Goal: Download file/media

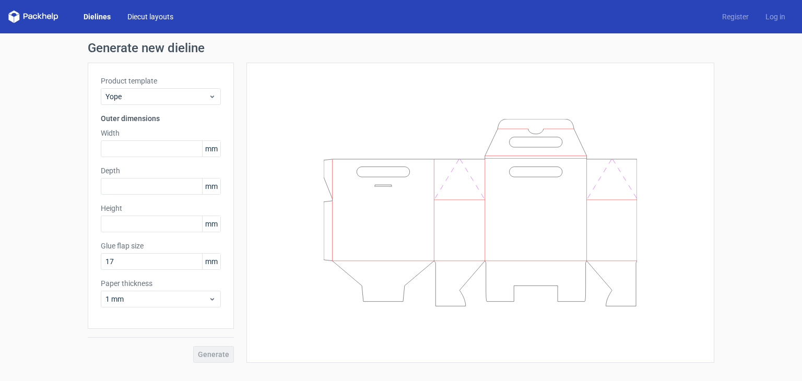
click at [141, 18] on link "Diecut layouts" at bounding box center [150, 16] width 63 height 10
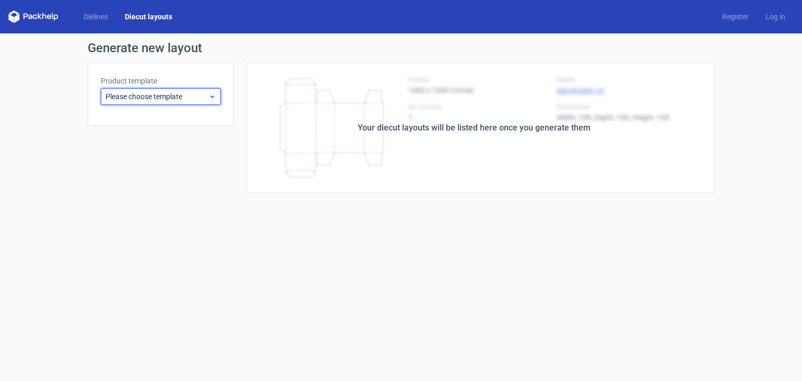
click at [173, 97] on span "Please choose template" at bounding box center [156, 96] width 103 height 10
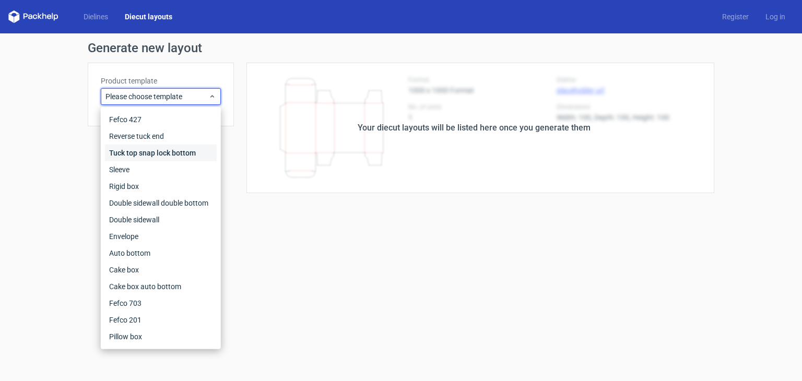
click at [184, 151] on div "Tuck top snap lock bottom" at bounding box center [161, 153] width 112 height 17
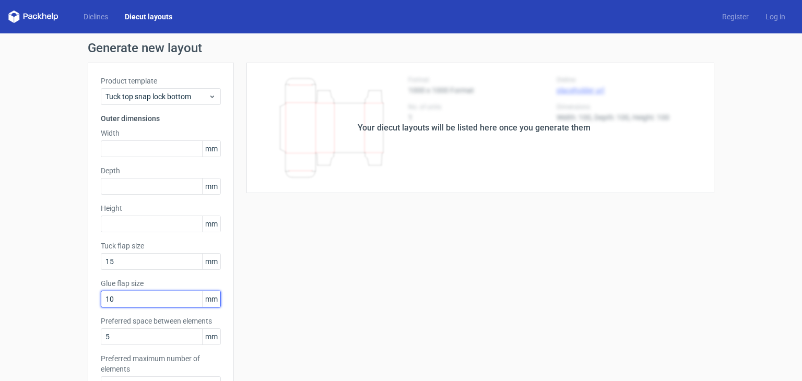
click at [146, 306] on input "10" at bounding box center [161, 299] width 120 height 17
type input "1"
type input "20"
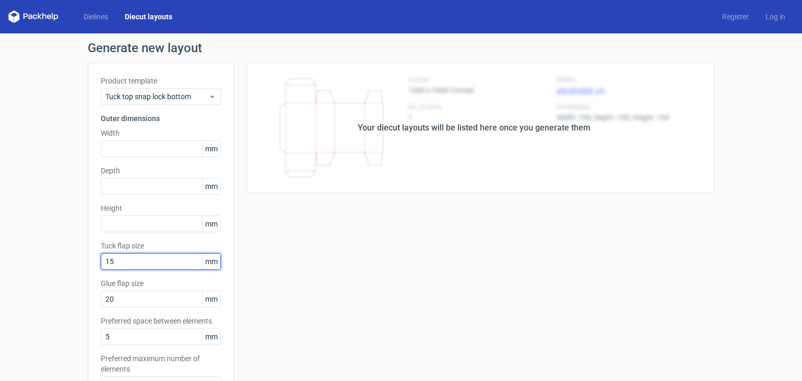
click at [147, 268] on input "15" at bounding box center [161, 261] width 120 height 17
type input "1"
type input "20"
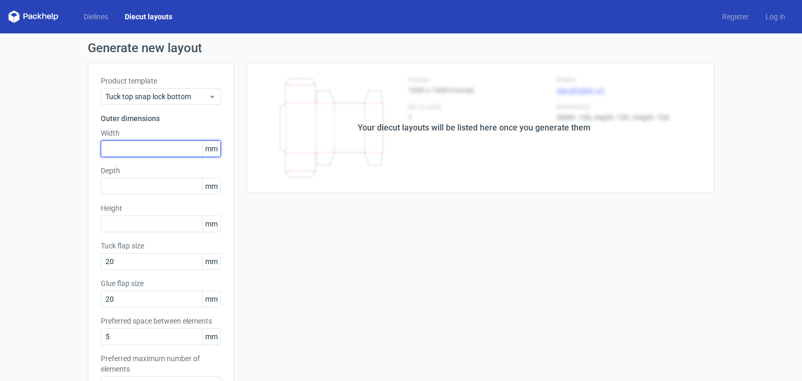
click at [122, 154] on input "text" at bounding box center [161, 148] width 120 height 17
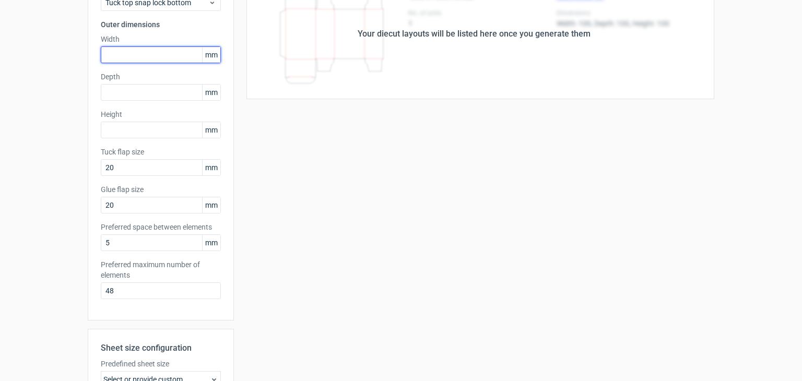
scroll to position [117, 0]
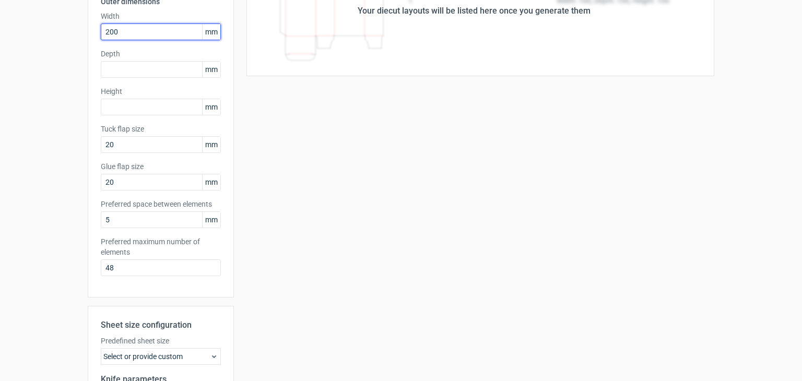
type input "200"
type input "53"
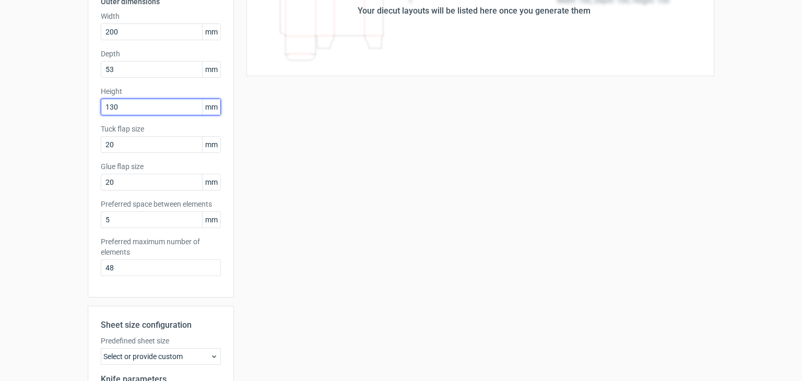
type input "130"
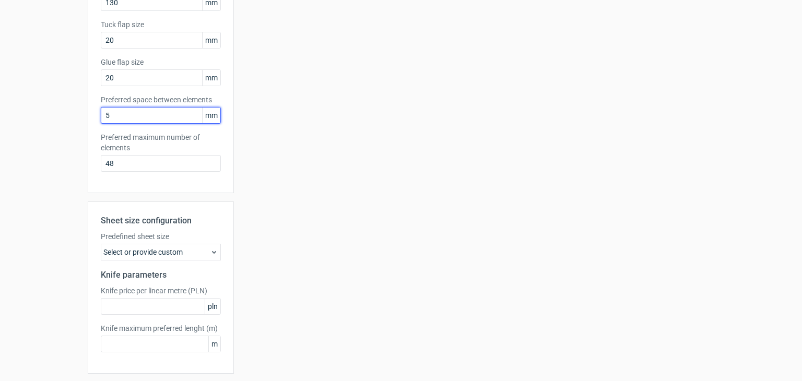
scroll to position [256, 0]
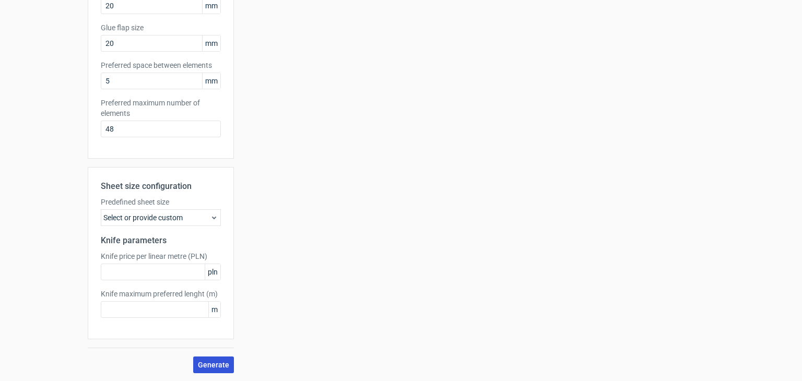
click at [217, 361] on span "Generate" at bounding box center [213, 364] width 31 height 7
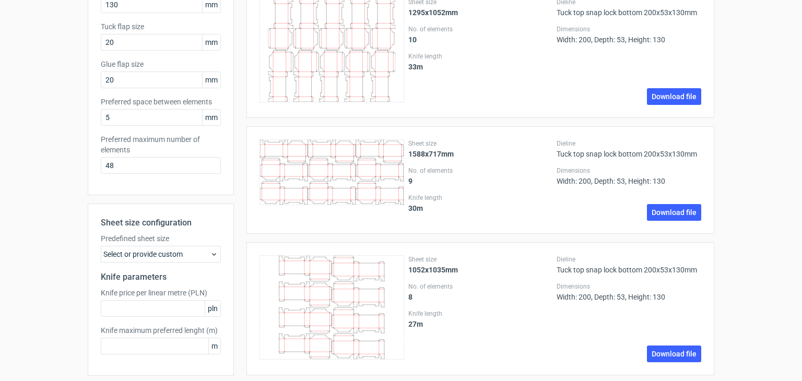
scroll to position [219, 0]
click at [208, 249] on div "Select or provide custom" at bounding box center [161, 254] width 120 height 17
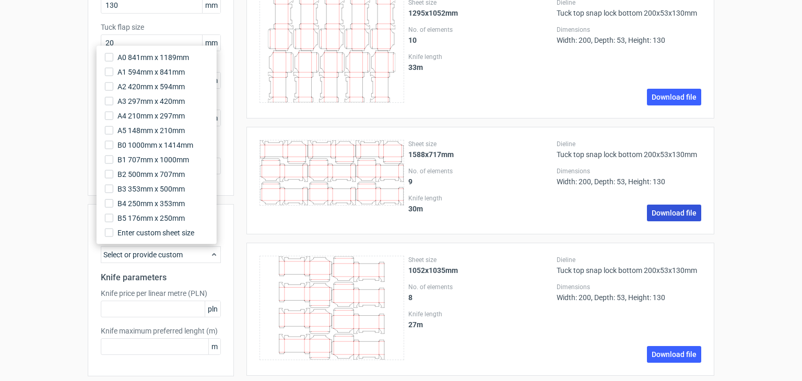
click at [651, 208] on link "Download file" at bounding box center [674, 213] width 54 height 17
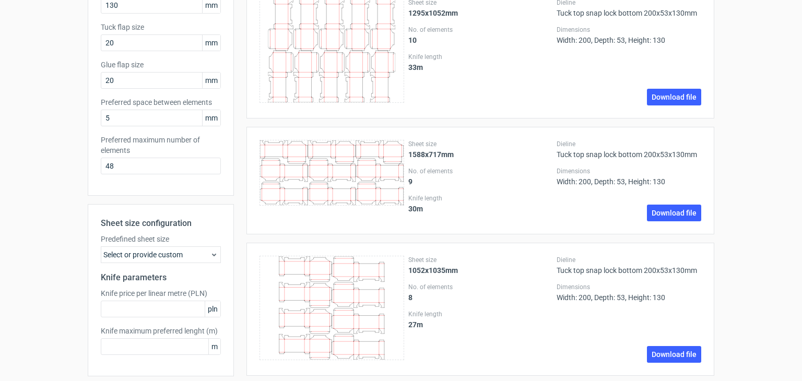
click at [613, 327] on div "Dieline Tuck top snap lock bottom 200x53x130mm Dimensions Width: 200, Depth: 53…" at bounding box center [628, 309] width 145 height 107
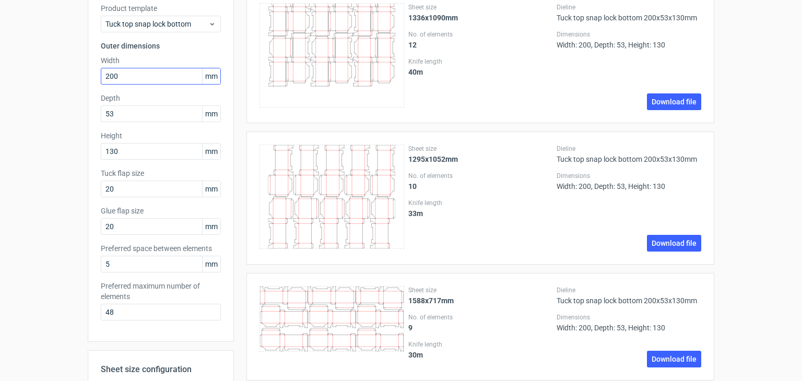
scroll to position [72, 0]
click at [146, 78] on input "200" at bounding box center [161, 76] width 120 height 17
type input "2"
type input "155"
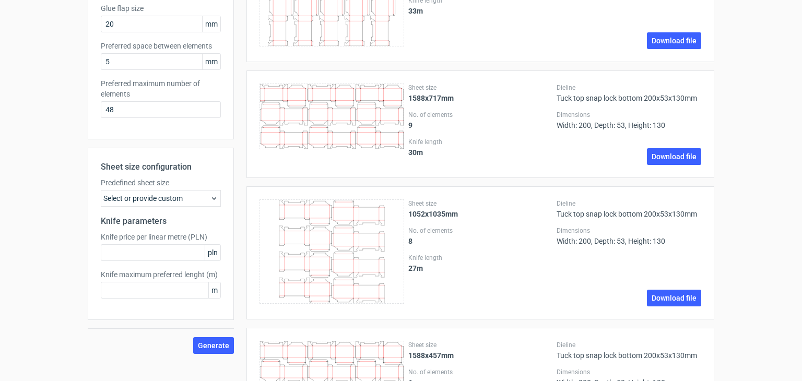
scroll to position [334, 0]
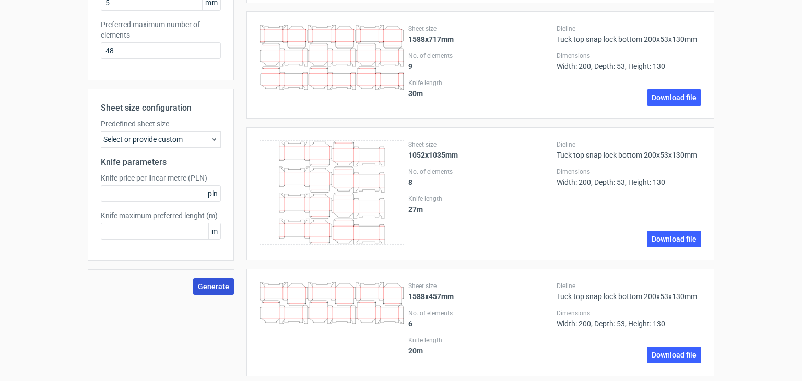
click at [206, 288] on span "Generate" at bounding box center [213, 286] width 31 height 7
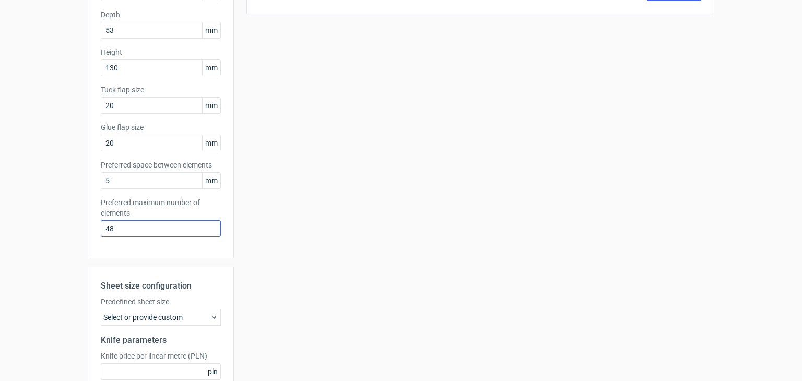
scroll to position [0, 0]
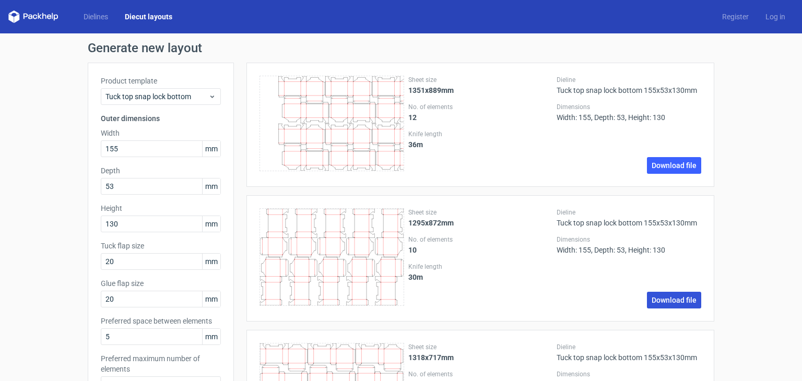
click at [652, 300] on link "Download file" at bounding box center [674, 300] width 54 height 17
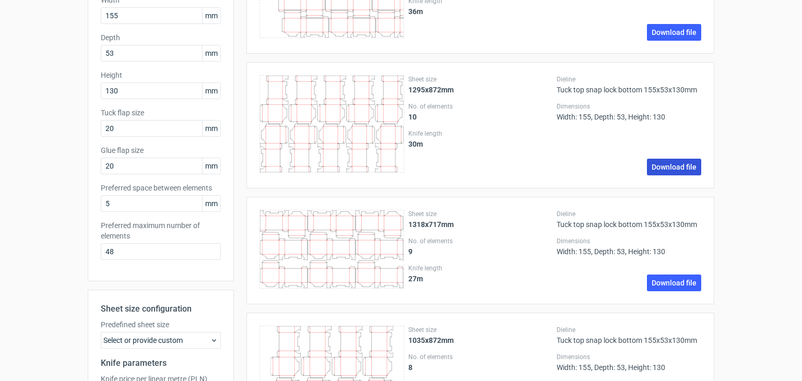
scroll to position [131, 0]
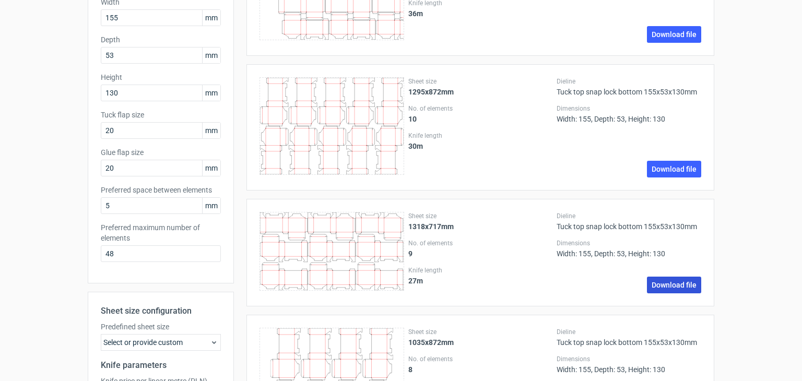
click at [660, 284] on link "Download file" at bounding box center [674, 285] width 54 height 17
